Goal: Complete application form

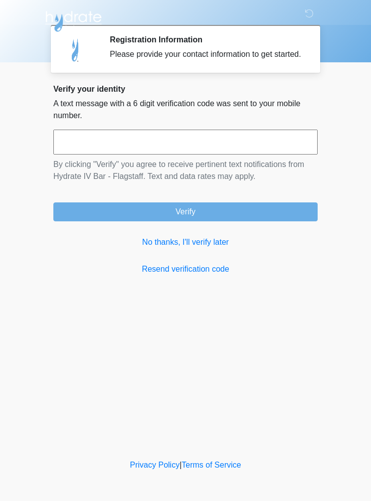
click at [71, 155] on input "text" at bounding box center [185, 142] width 264 height 25
type input "******"
click at [113, 221] on button "Verify" at bounding box center [185, 211] width 264 height 19
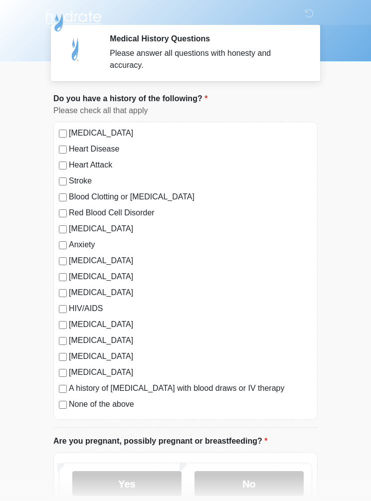
scroll to position [1, 0]
click at [240, 486] on label "No" at bounding box center [248, 483] width 109 height 25
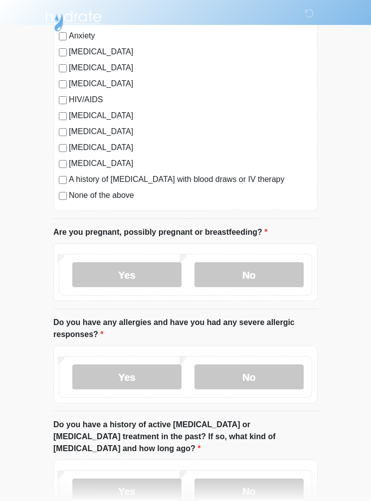
scroll to position [210, 0]
click at [237, 376] on label "No" at bounding box center [248, 376] width 109 height 25
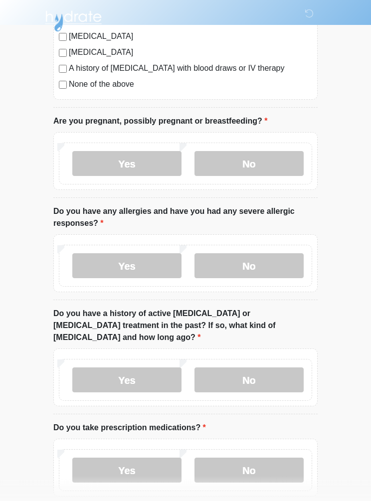
scroll to position [321, 0]
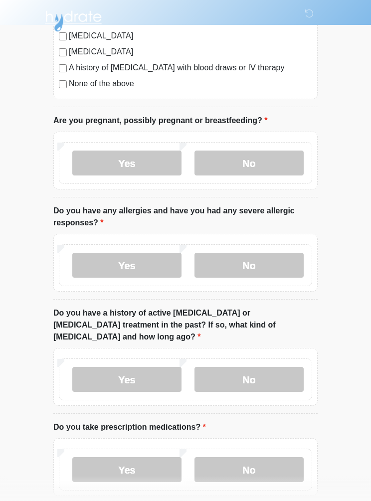
click at [246, 370] on label "No" at bounding box center [248, 379] width 109 height 25
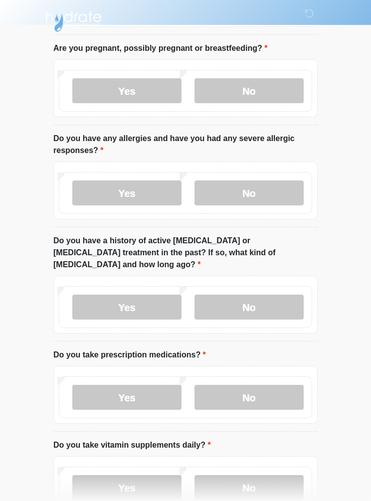
scroll to position [394, 0]
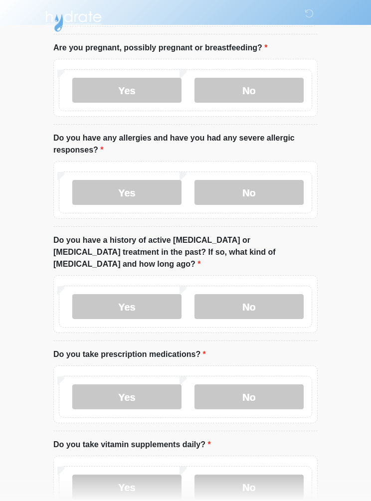
click at [238, 386] on label "No" at bounding box center [248, 396] width 109 height 25
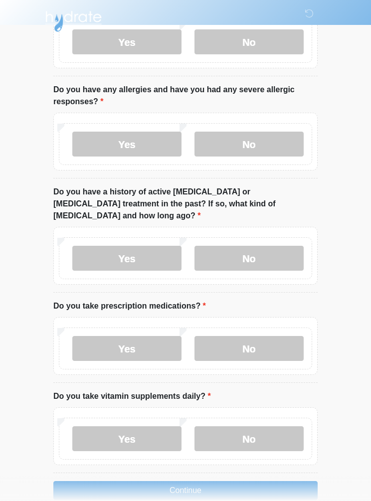
scroll to position [441, 0]
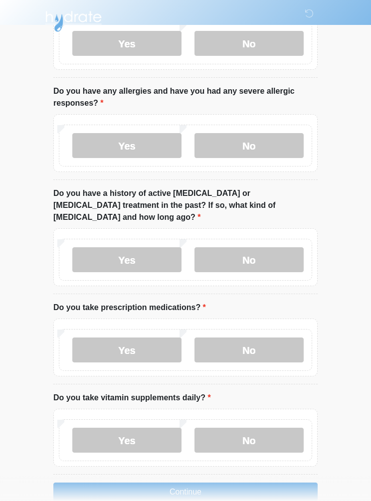
click at [234, 429] on label "No" at bounding box center [248, 440] width 109 height 25
click at [184, 483] on button "Continue" at bounding box center [185, 492] width 264 height 19
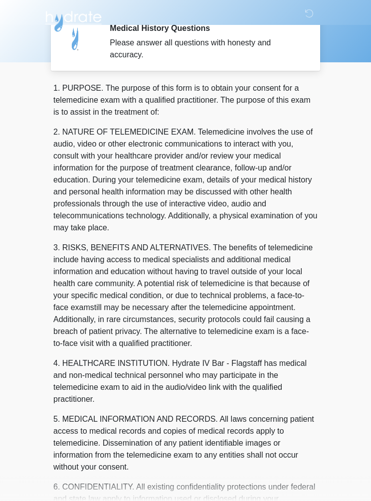
scroll to position [0, 0]
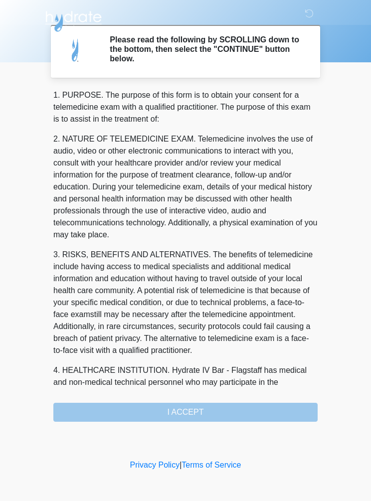
click at [172, 410] on div "1. PURPOSE. The purpose of this form is to obtain your consent for a telemedici…" at bounding box center [185, 255] width 264 height 333
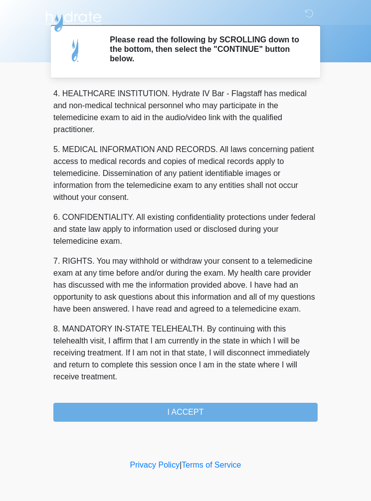
scroll to position [289, 0]
click at [161, 411] on button "I ACCEPT" at bounding box center [185, 412] width 264 height 19
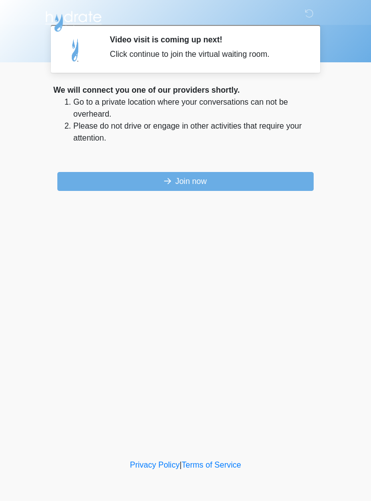
click at [138, 182] on button "Join now" at bounding box center [185, 181] width 256 height 19
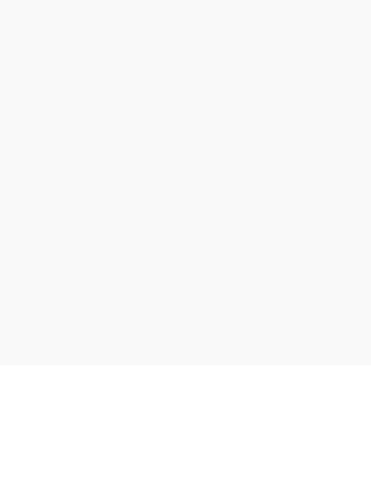
scroll to position [44, 0]
